Goal: Find specific page/section: Find specific page/section

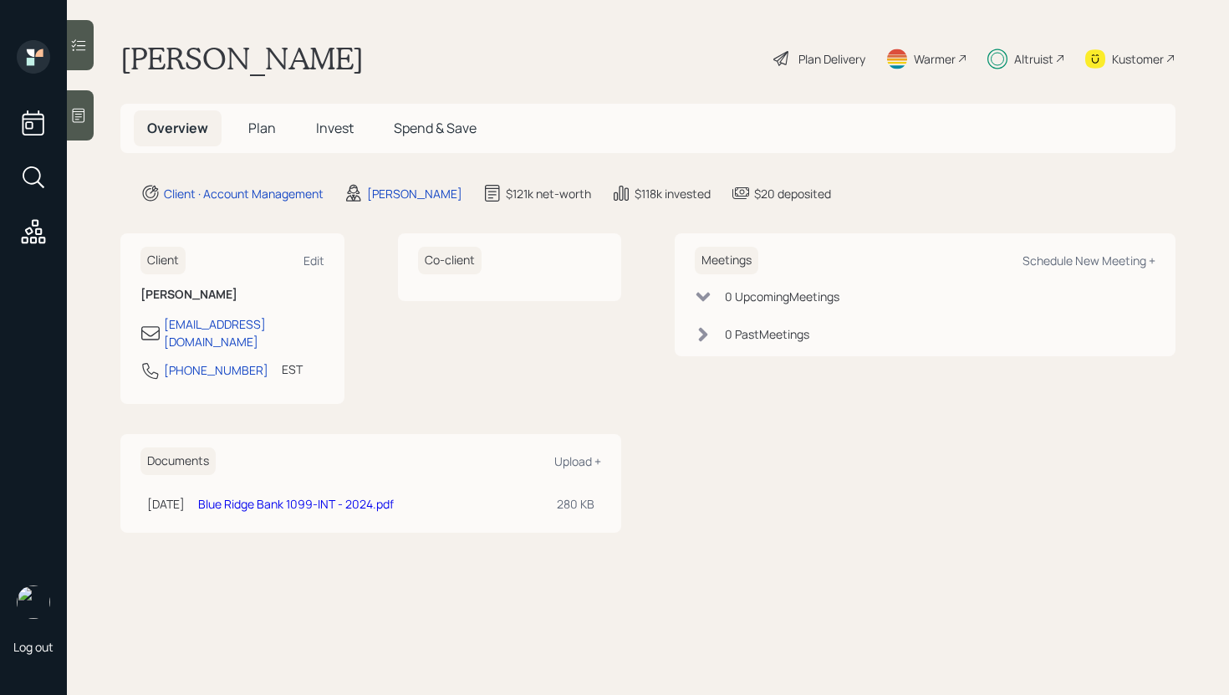
click at [84, 34] on div at bounding box center [80, 45] width 27 height 50
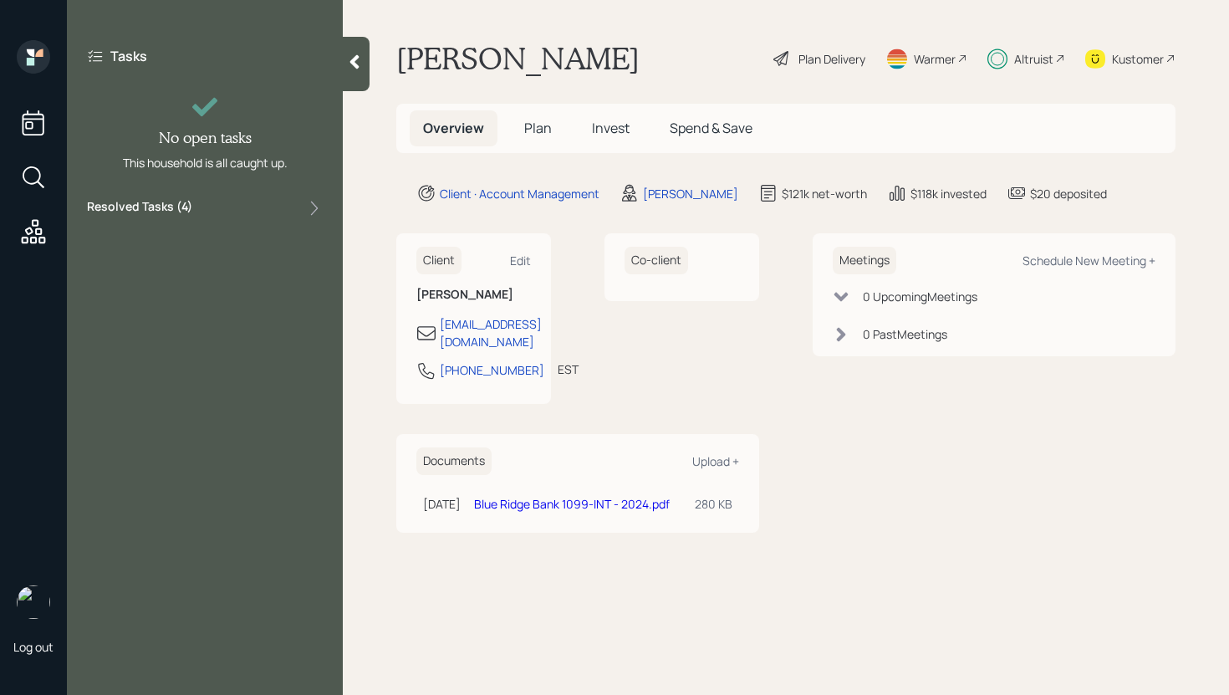
click at [274, 217] on div "Resolved Tasks ( 4 )" at bounding box center [205, 208] width 236 height 20
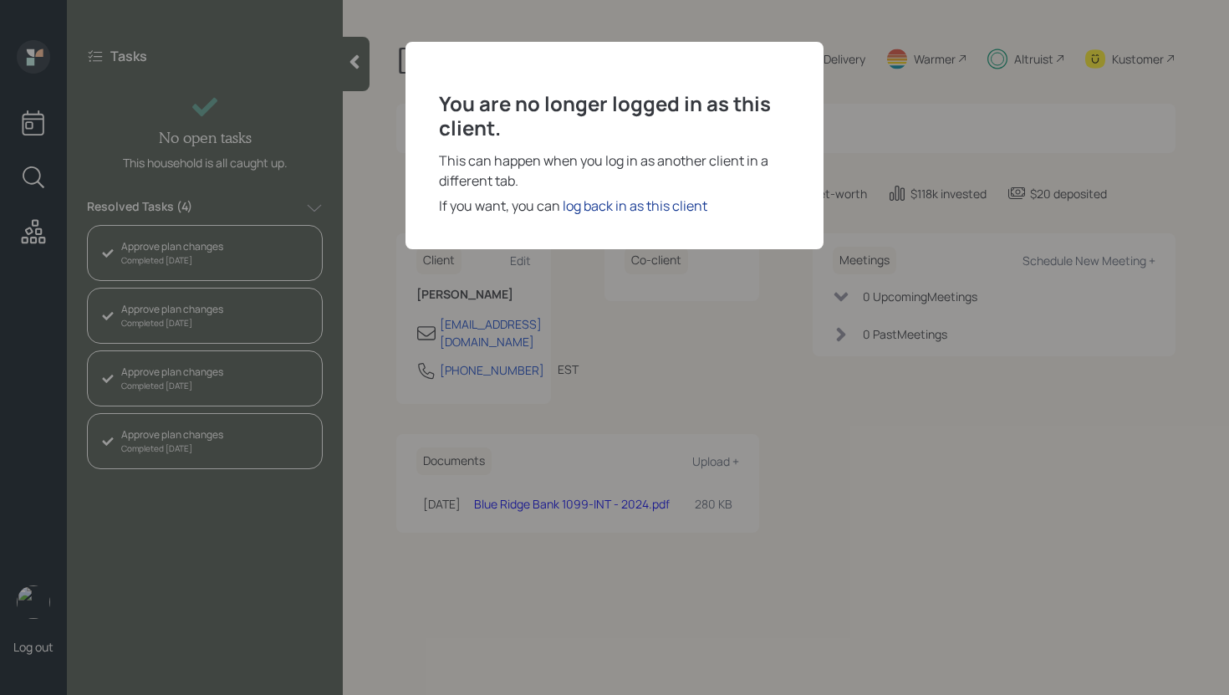
click at [620, 205] on div "log back in as this client" at bounding box center [635, 206] width 145 height 20
